Goal: Information Seeking & Learning: Learn about a topic

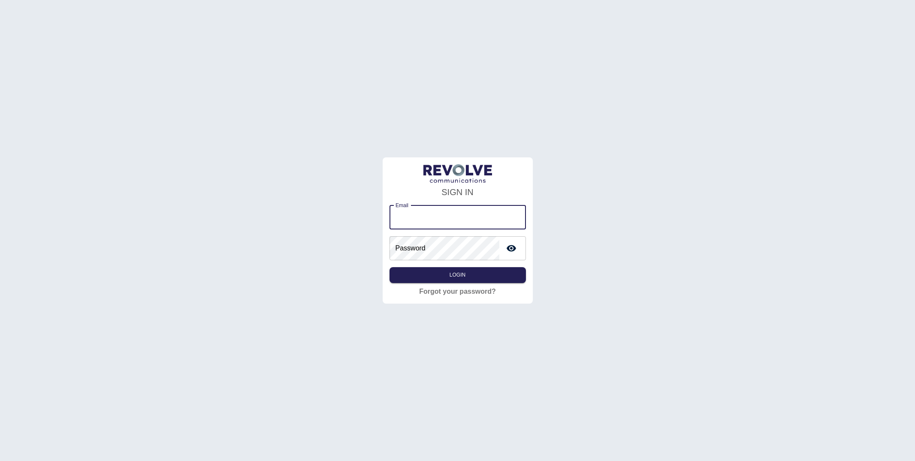
click at [467, 212] on input "Email" at bounding box center [458, 217] width 136 height 24
type input "**********"
click at [464, 274] on button "Login" at bounding box center [457, 275] width 136 height 16
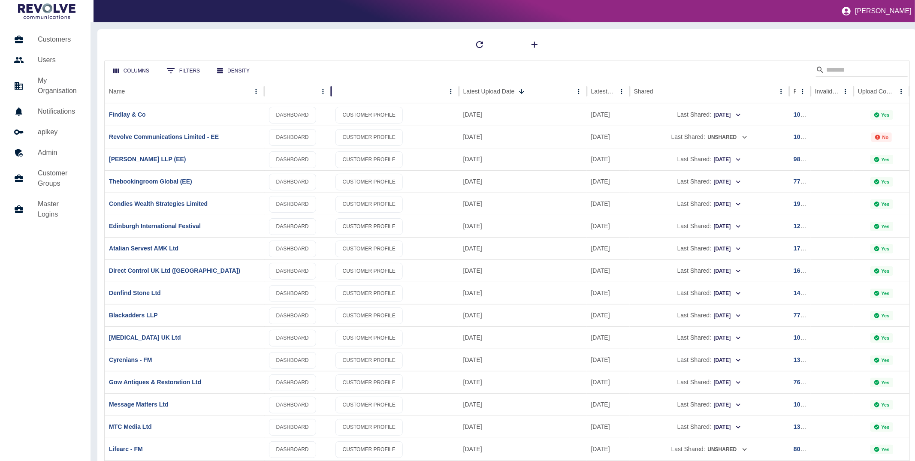
drag, startPoint x: 323, startPoint y: 89, endPoint x: 332, endPoint y: 89, distance: 9.0
click at [332, 89] on div at bounding box center [331, 91] width 4 height 24
click at [243, 50] on div at bounding box center [507, 44] width 806 height 17
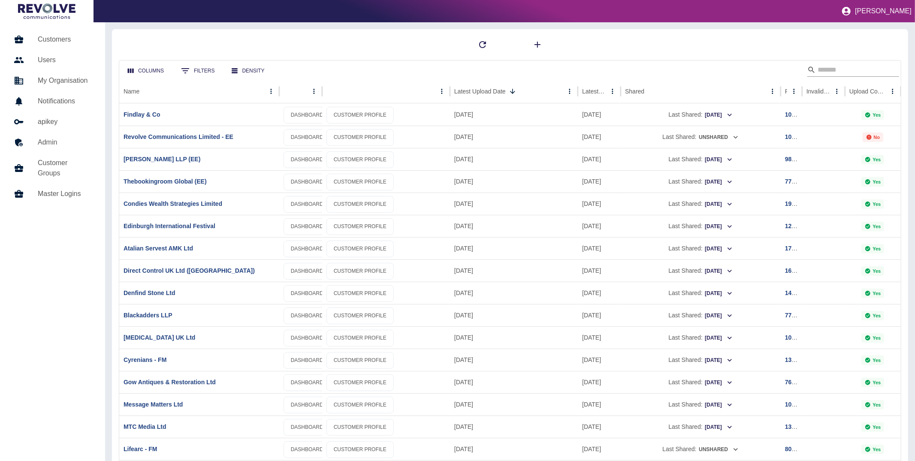
click at [676, 73] on input "Search" at bounding box center [852, 70] width 69 height 14
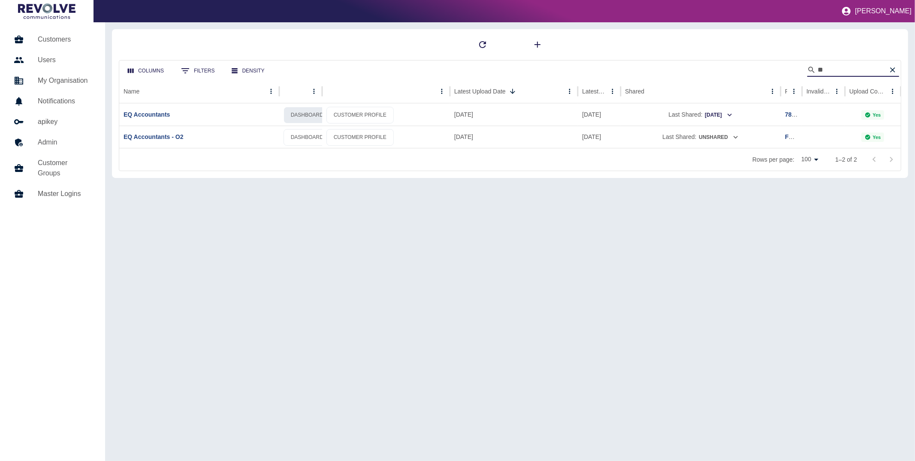
type input "**"
click at [308, 112] on link "DASHBOARD" at bounding box center [307, 115] width 47 height 17
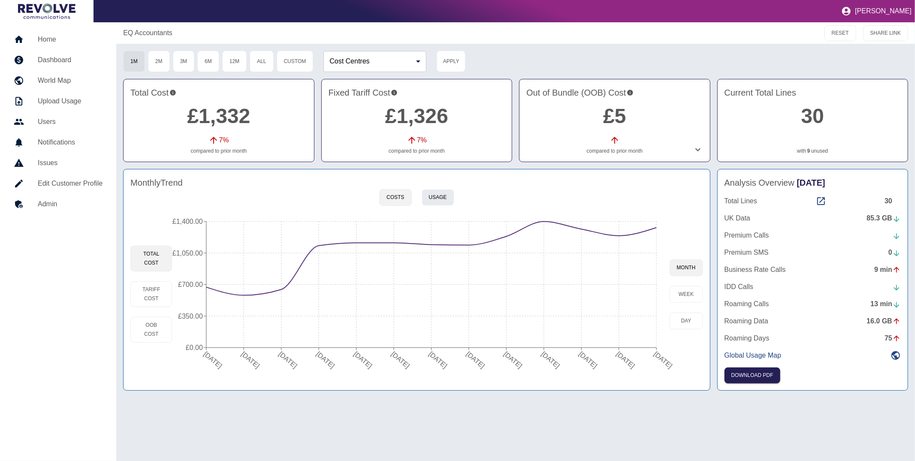
click at [428, 192] on button "Usage" at bounding box center [438, 197] width 33 height 17
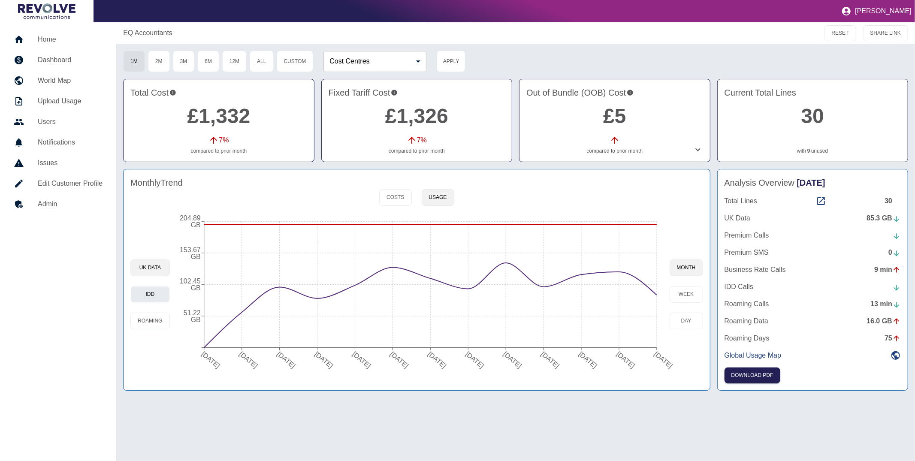
click at [157, 293] on button "IDD" at bounding box center [149, 294] width 39 height 17
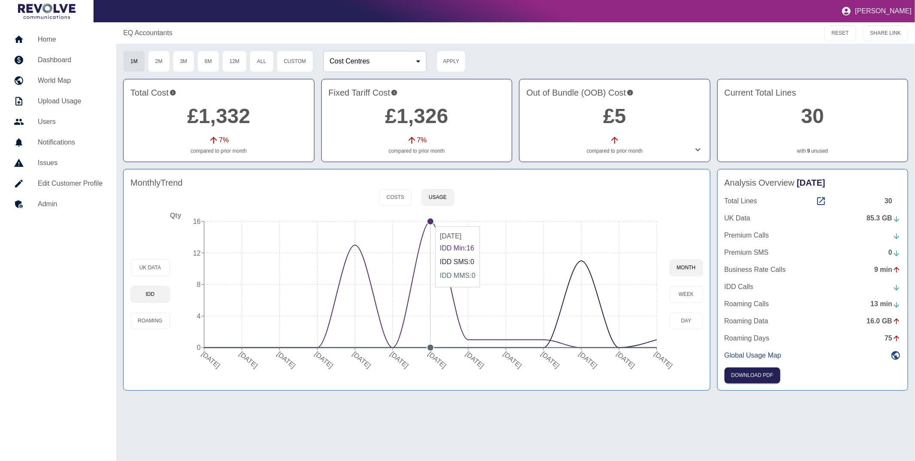
click at [432, 221] on circle at bounding box center [430, 221] width 7 height 7
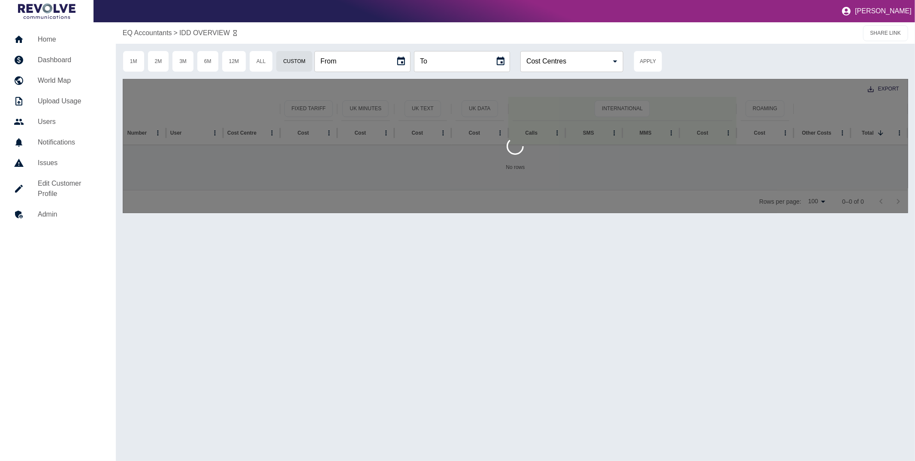
type input "**********"
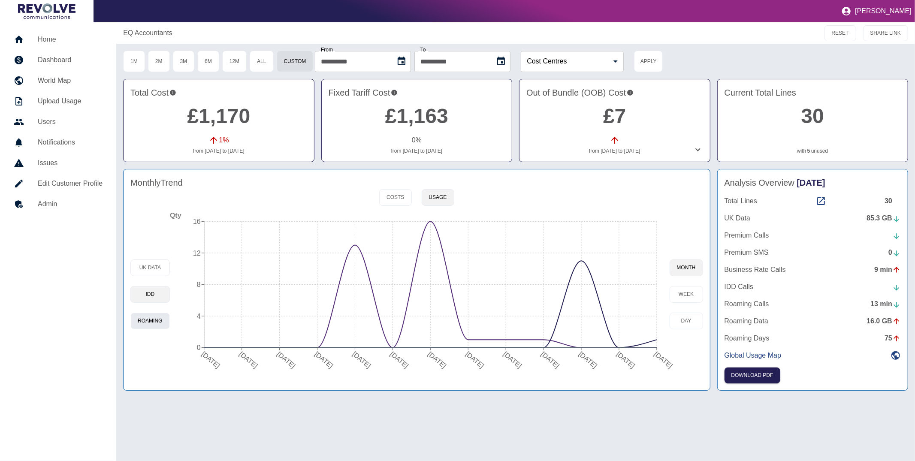
click at [144, 320] on button "Roaming" at bounding box center [149, 321] width 39 height 17
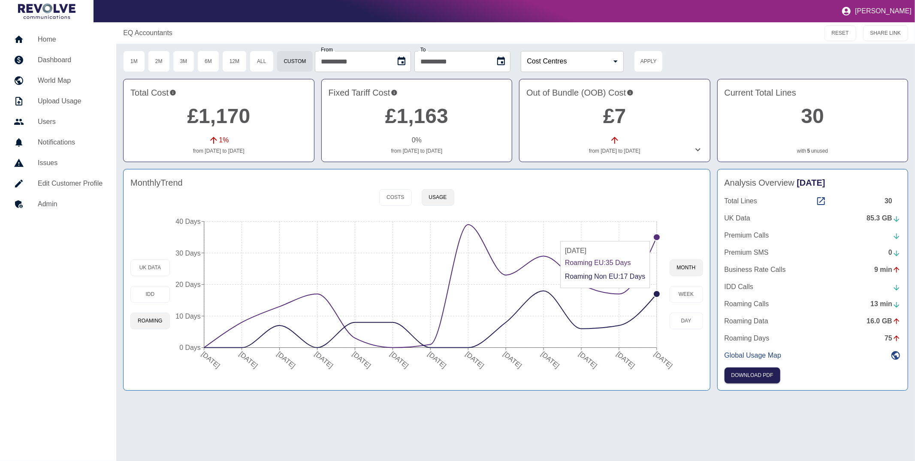
click at [655, 236] on circle at bounding box center [656, 237] width 7 height 7
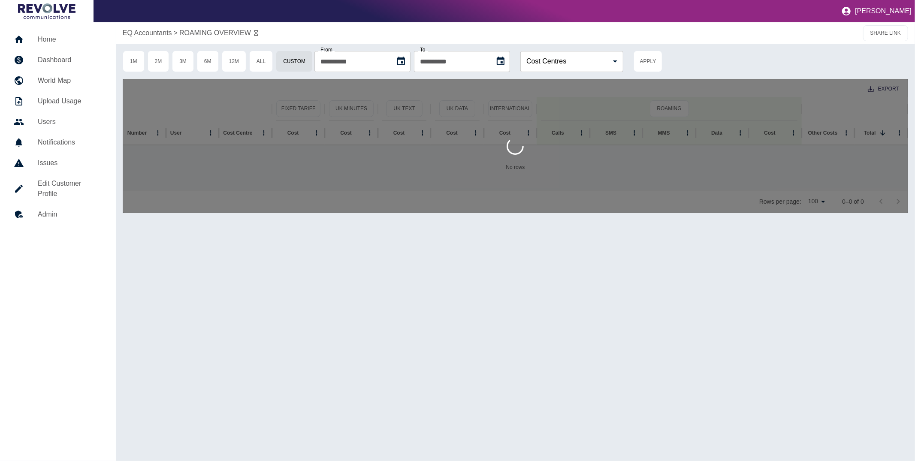
type input "**********"
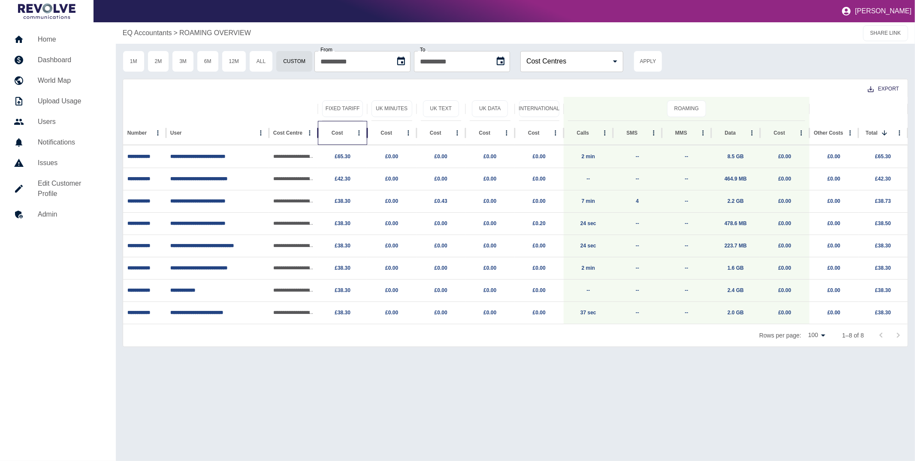
click at [337, 131] on div "Cost" at bounding box center [337, 133] width 31 height 24
click at [188, 66] on button "3M" at bounding box center [183, 61] width 22 height 21
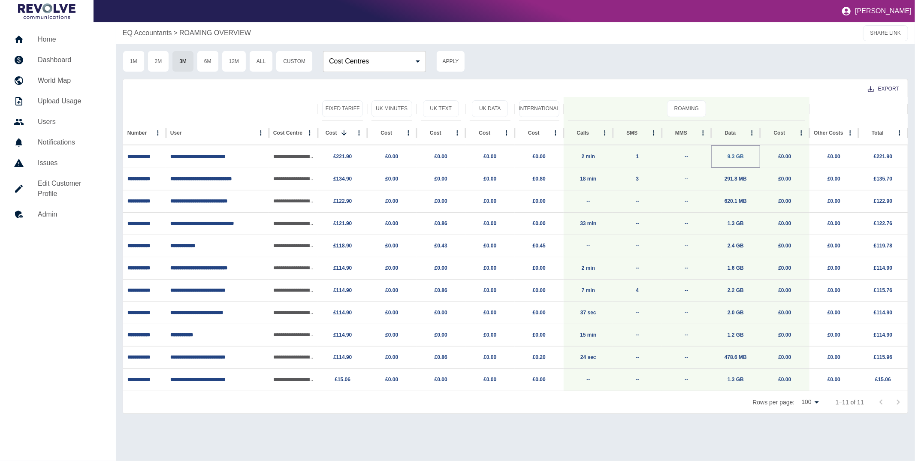
click at [736, 156] on link "9.3 GB" at bounding box center [736, 157] width 16 height 6
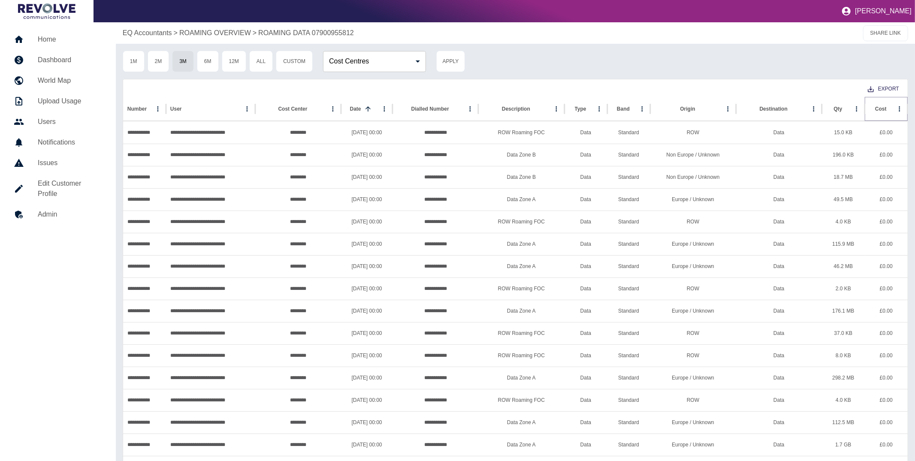
click at [890, 110] on icon "Sort" at bounding box center [894, 109] width 8 height 8
click at [152, 30] on p "EQ Accountants" at bounding box center [147, 33] width 49 height 10
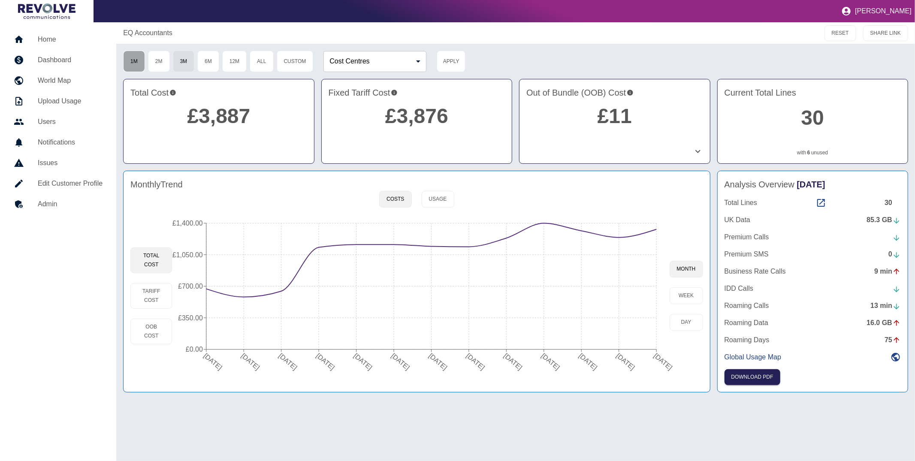
click at [134, 60] on button "1M" at bounding box center [134, 61] width 22 height 21
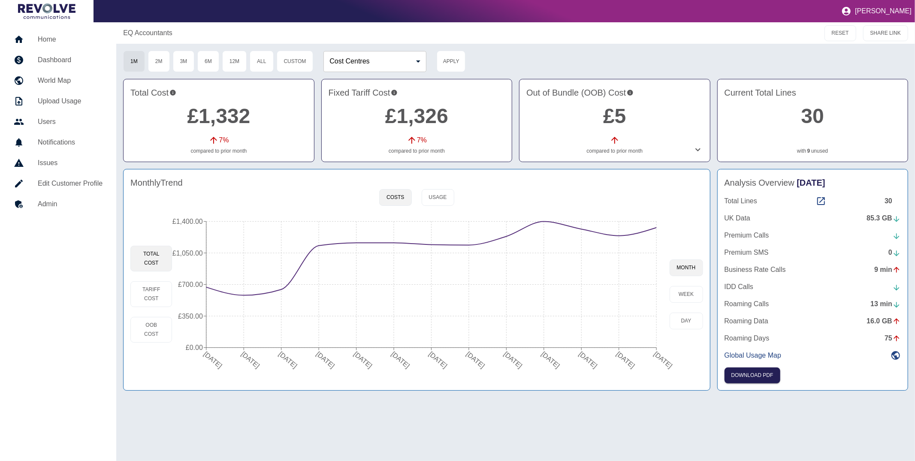
click at [697, 150] on icon at bounding box center [698, 150] width 10 height 10
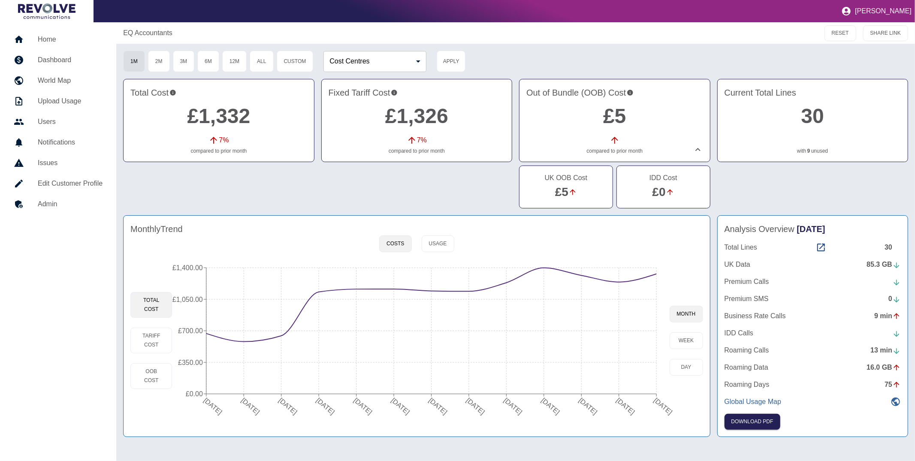
click at [900, 399] on icon at bounding box center [896, 402] width 10 height 10
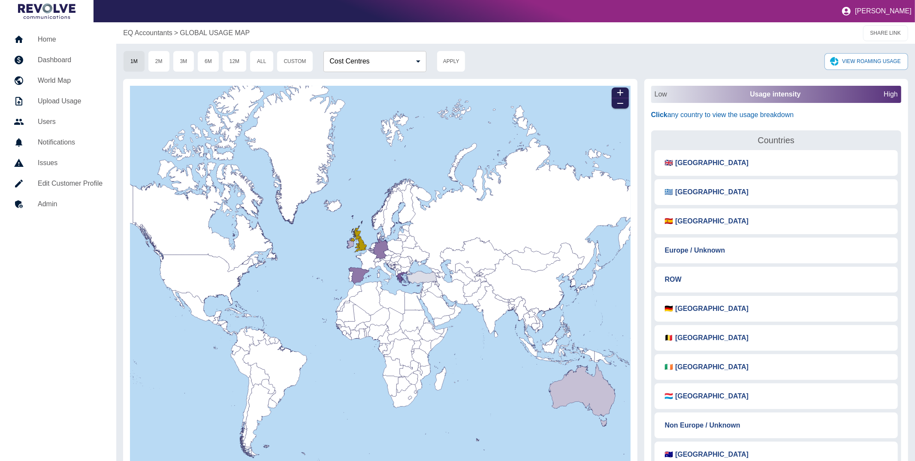
scroll to position [5, 0]
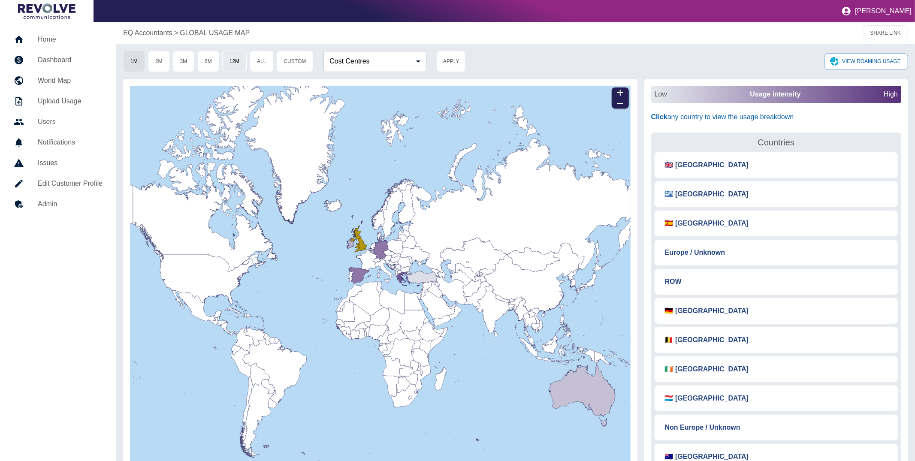
click at [225, 57] on button "12M" at bounding box center [234, 61] width 24 height 21
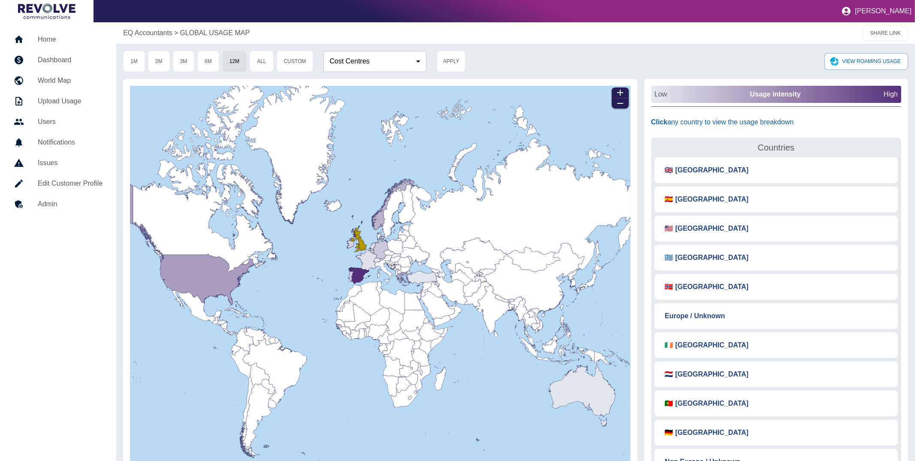
click at [155, 34] on p "EQ Accountants" at bounding box center [147, 33] width 49 height 10
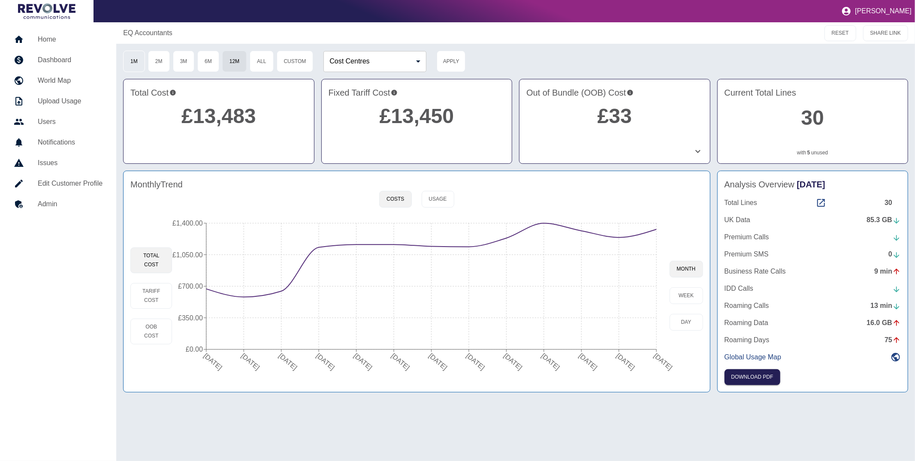
click at [138, 60] on button "1M" at bounding box center [134, 61] width 22 height 21
